Goal: Connect with others: Connect with others

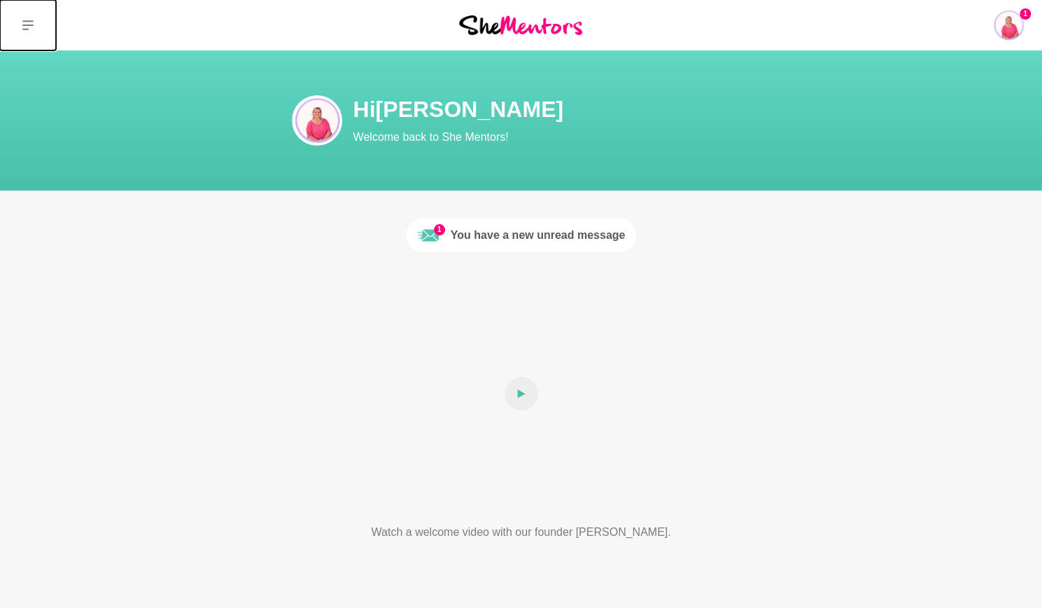
click at [28, 23] on icon at bounding box center [27, 25] width 11 height 11
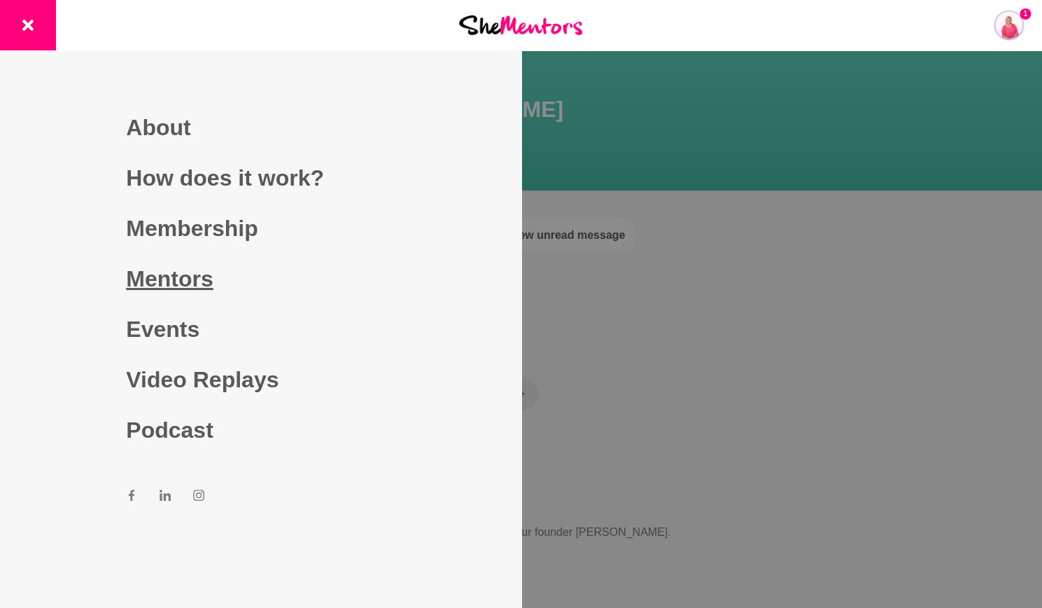
click at [181, 284] on link "Mentors" at bounding box center [260, 278] width 269 height 50
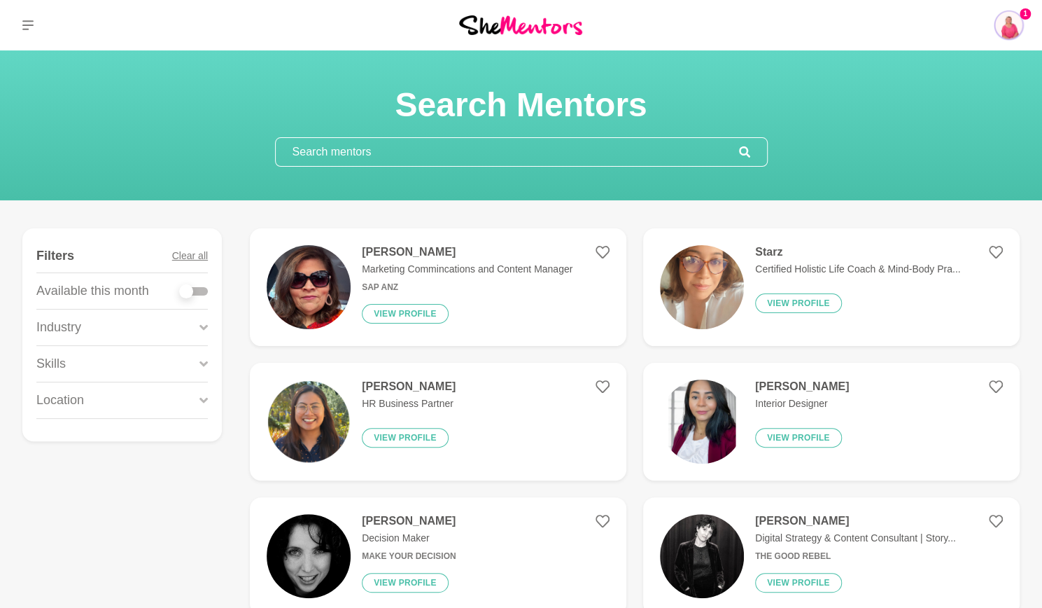
click at [445, 153] on input "text" at bounding box center [507, 152] width 463 height 28
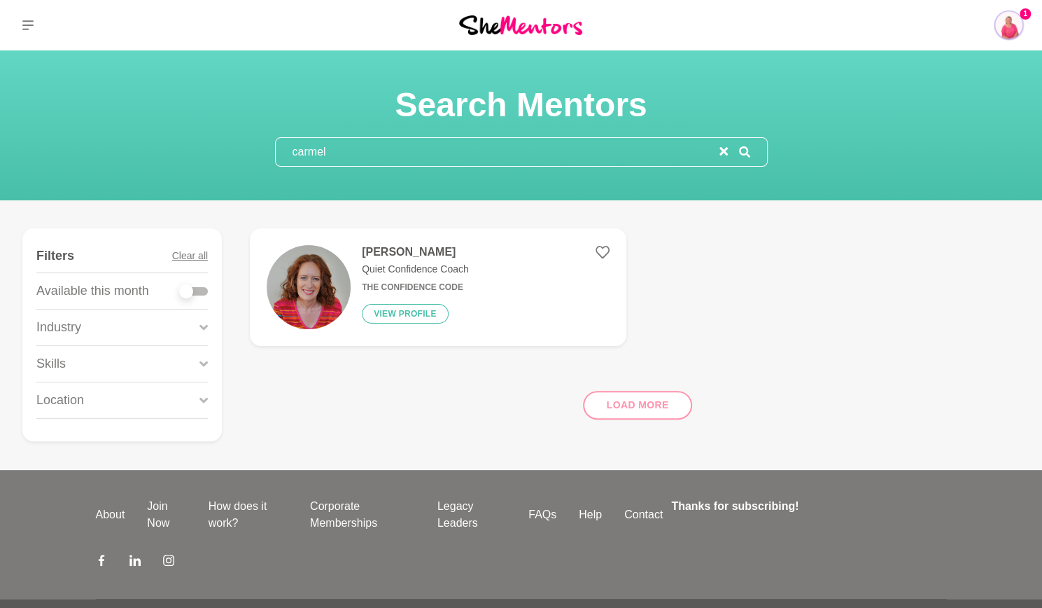
type input "carmel"
click at [417, 256] on h4 "[PERSON_NAME]" at bounding box center [415, 252] width 107 height 14
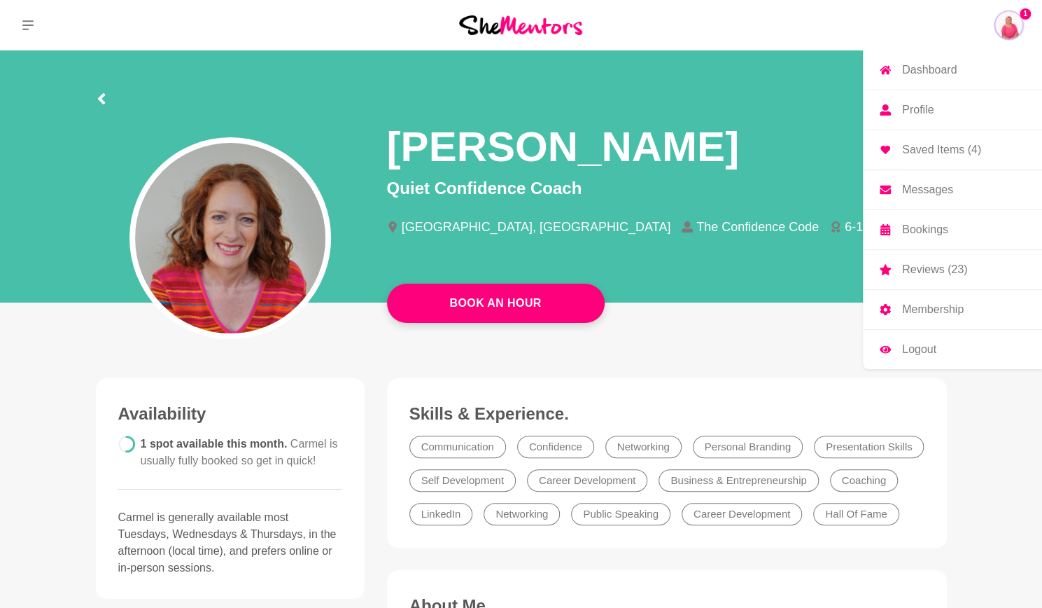
click at [1004, 19] on img at bounding box center [1009, 25] width 34 height 34
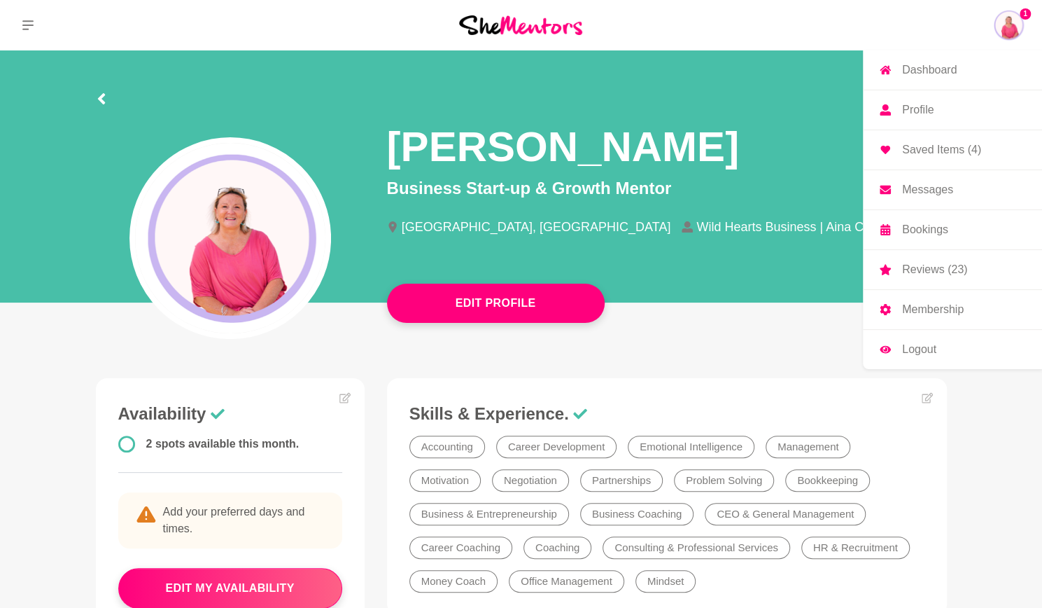
click at [952, 190] on p "Messages" at bounding box center [927, 189] width 51 height 11
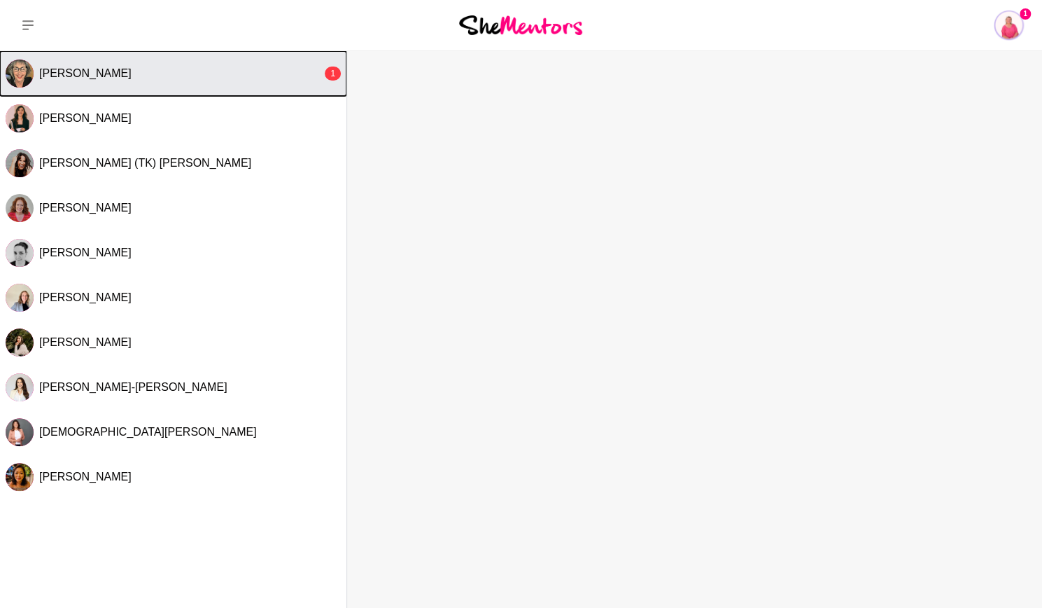
click at [136, 81] on button "[PERSON_NAME] 1" at bounding box center [173, 73] width 347 height 45
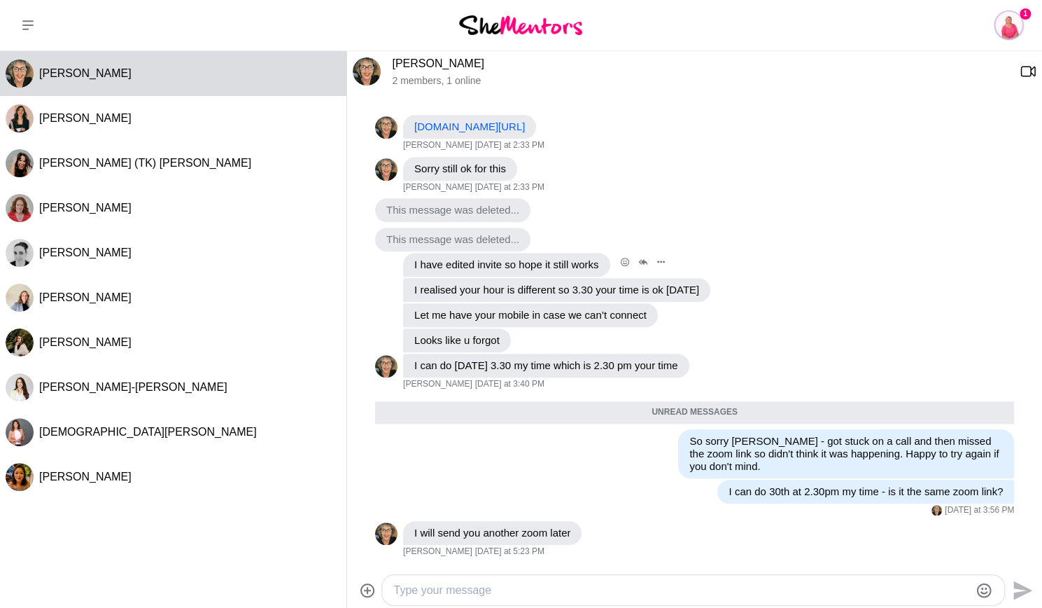
scroll to position [673, 0]
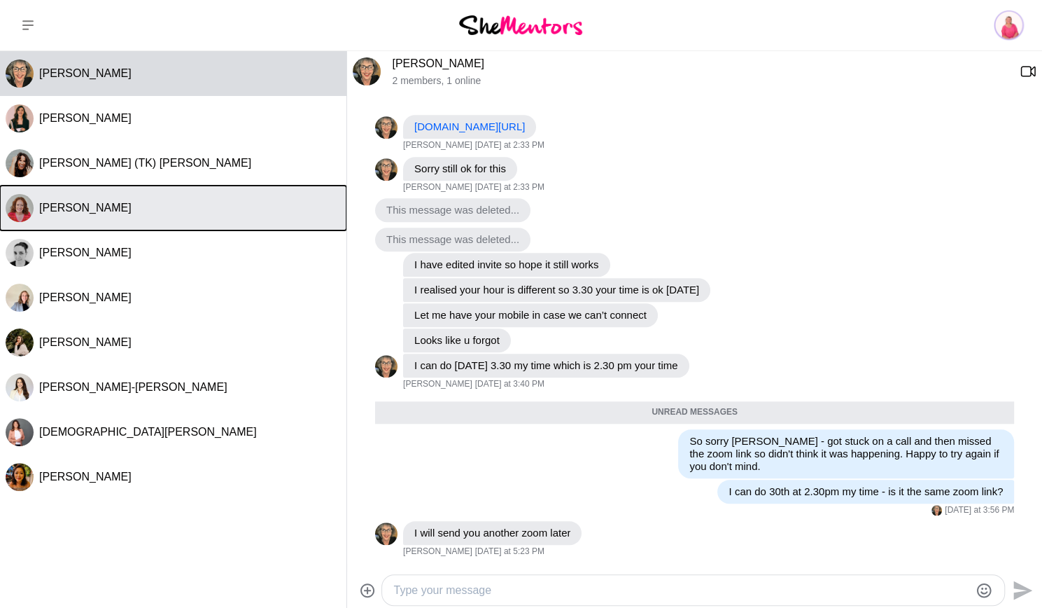
click at [133, 210] on div "[PERSON_NAME]" at bounding box center [190, 208] width 302 height 14
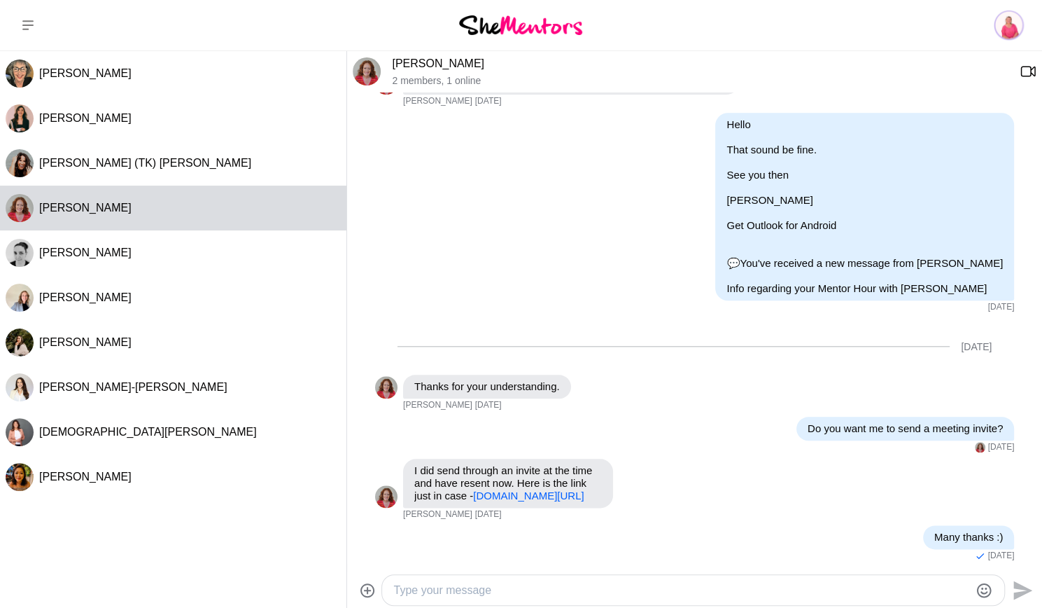
scroll to position [789, 0]
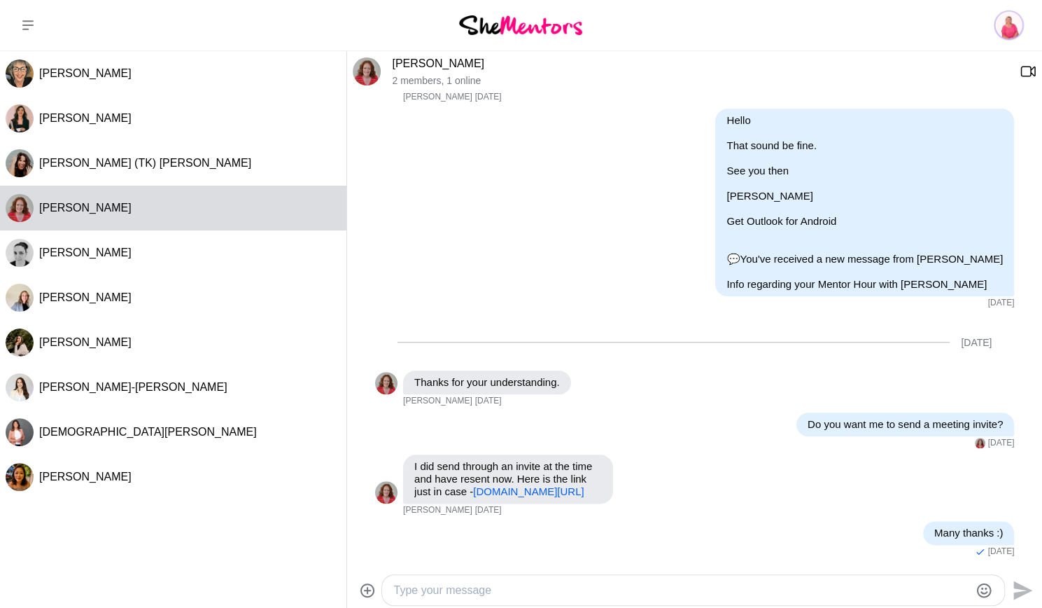
click at [442, 63] on link "[PERSON_NAME]" at bounding box center [438, 63] width 92 height 12
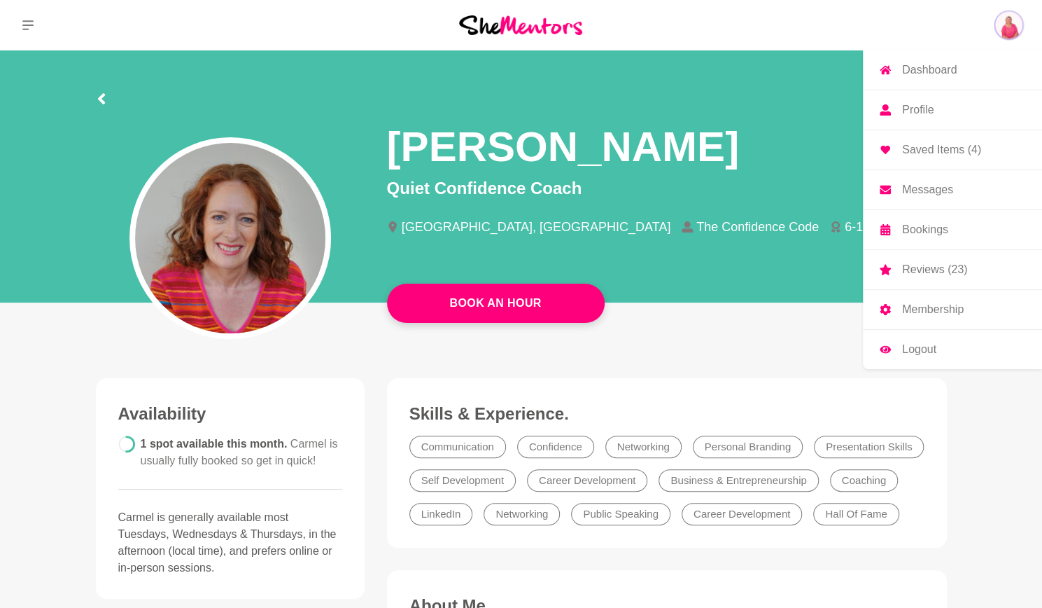
click at [1015, 30] on img at bounding box center [1009, 25] width 34 height 34
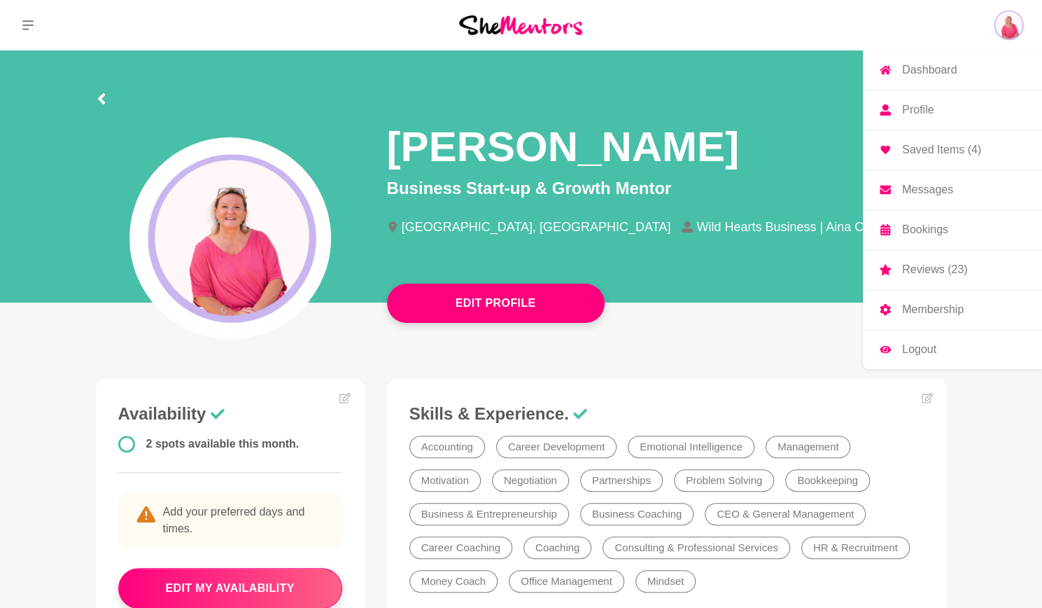
click at [951, 187] on p "Messages" at bounding box center [927, 189] width 51 height 11
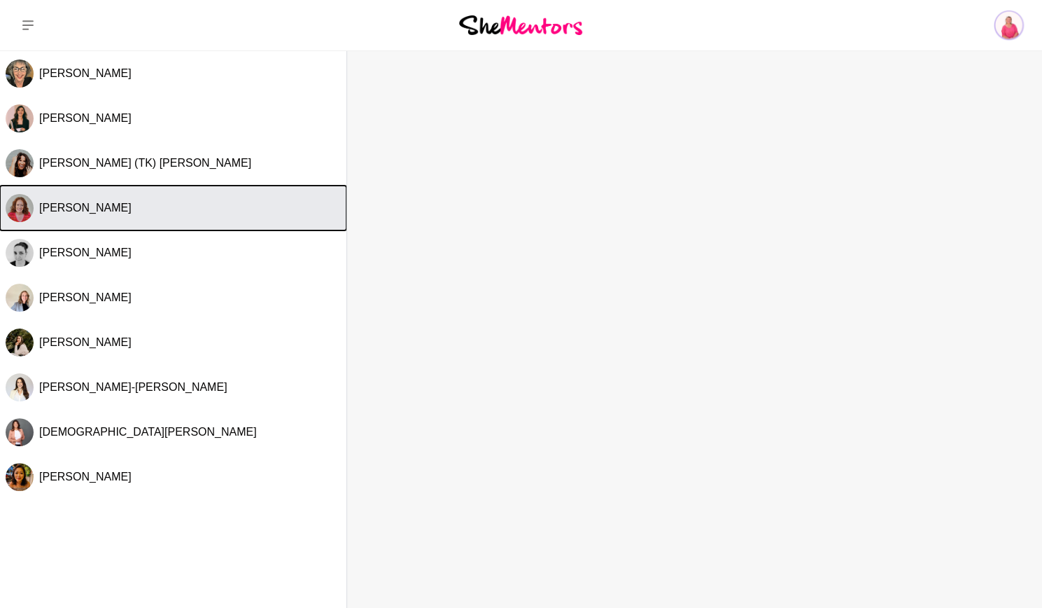
click at [71, 200] on button "[PERSON_NAME]" at bounding box center [173, 208] width 347 height 45
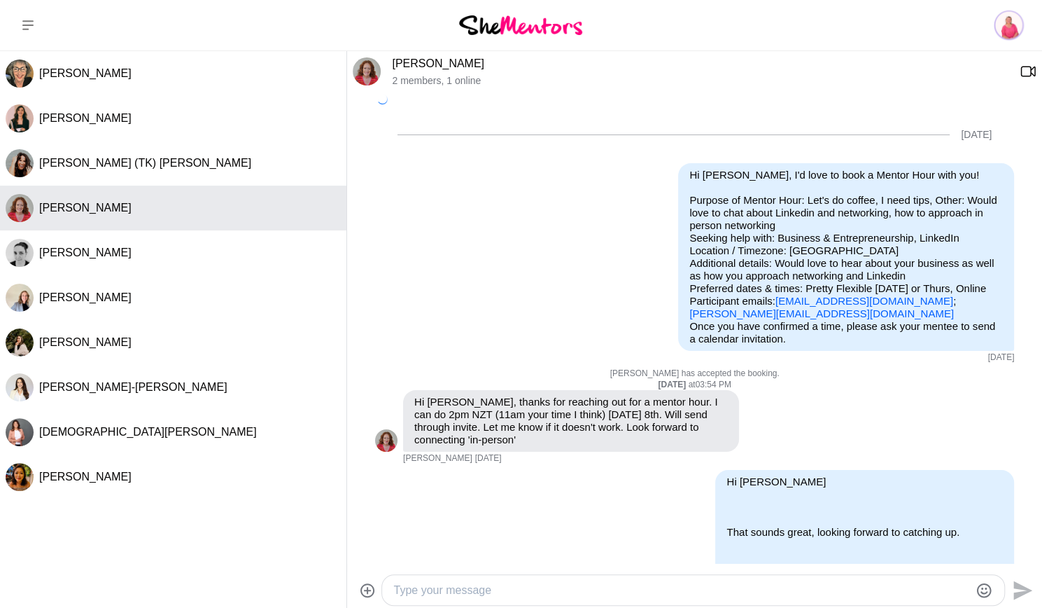
scroll to position [790, 0]
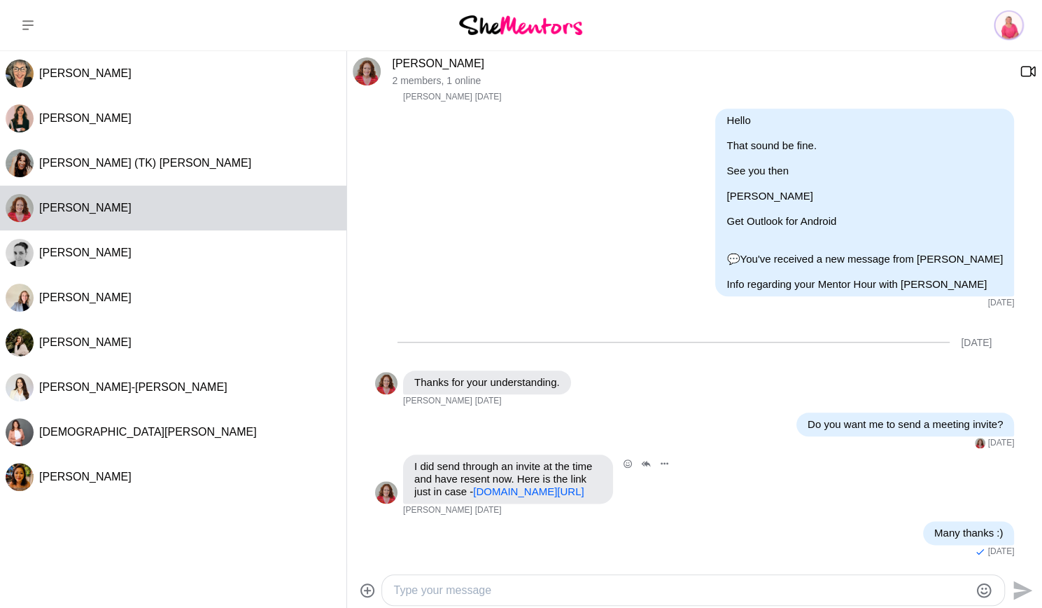
click at [504, 485] on link "[DOMAIN_NAME][URL]" at bounding box center [528, 491] width 111 height 12
